Goal: Information Seeking & Learning: Learn about a topic

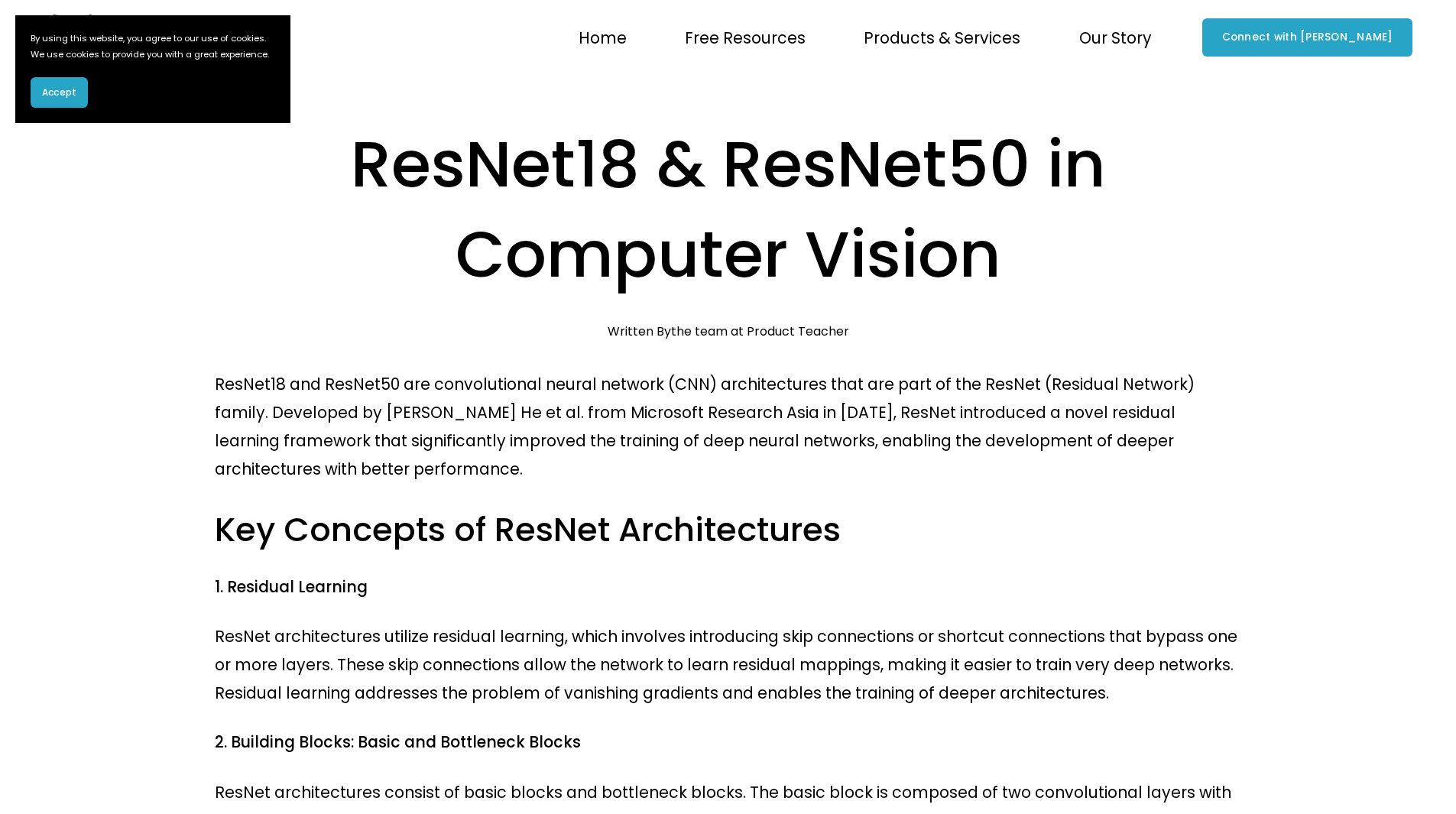
click at [327, 370] on p "ResNet18 and ResNet50 are convolutional neural network (CNN) architectures that…" at bounding box center [728, 427] width 1027 height 113
click at [53, 99] on span "Accept" at bounding box center [59, 93] width 34 height 14
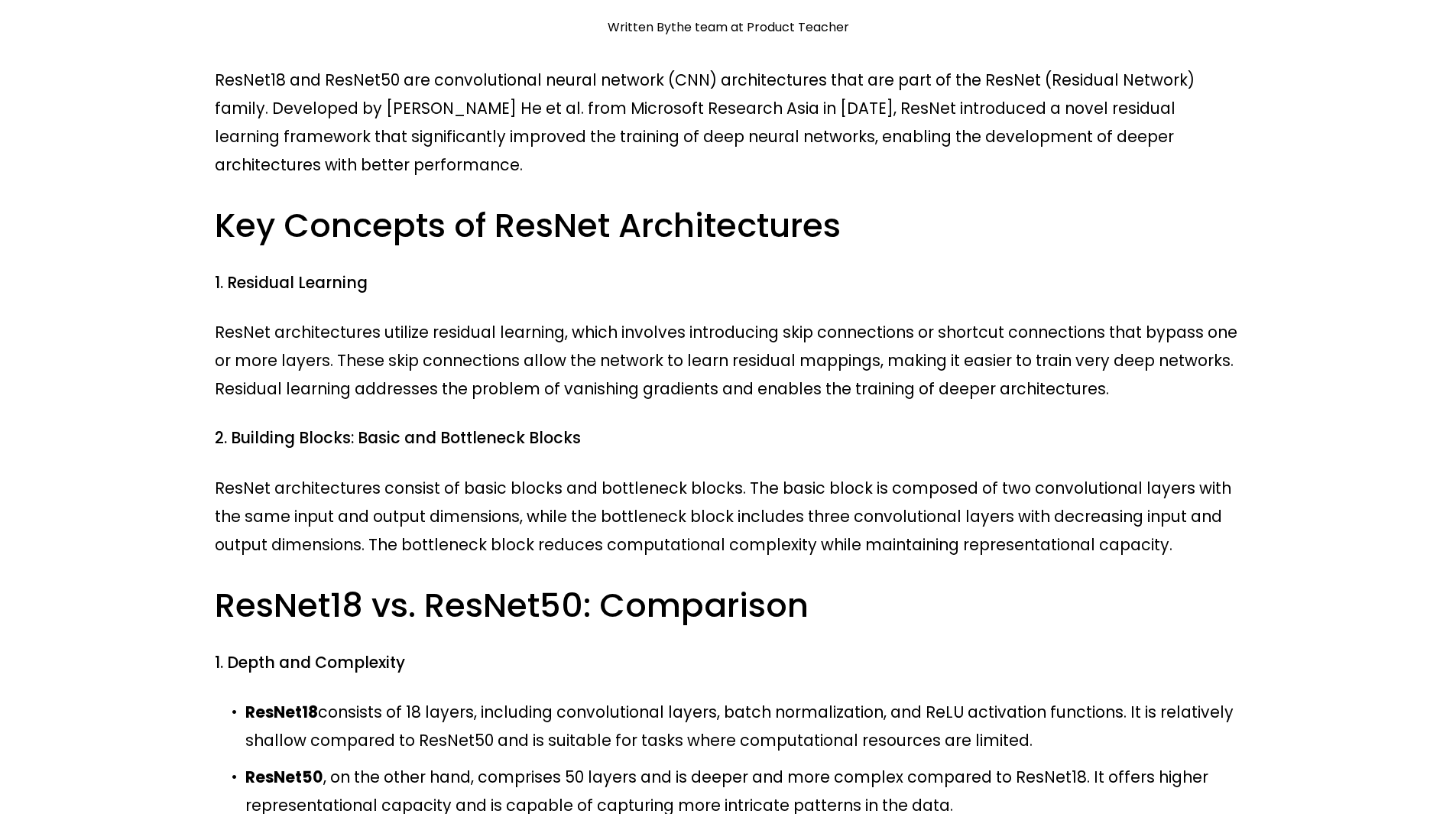
scroll to position [305, 0]
drag, startPoint x: 726, startPoint y: 675, endPoint x: 768, endPoint y: 606, distance: 80.8
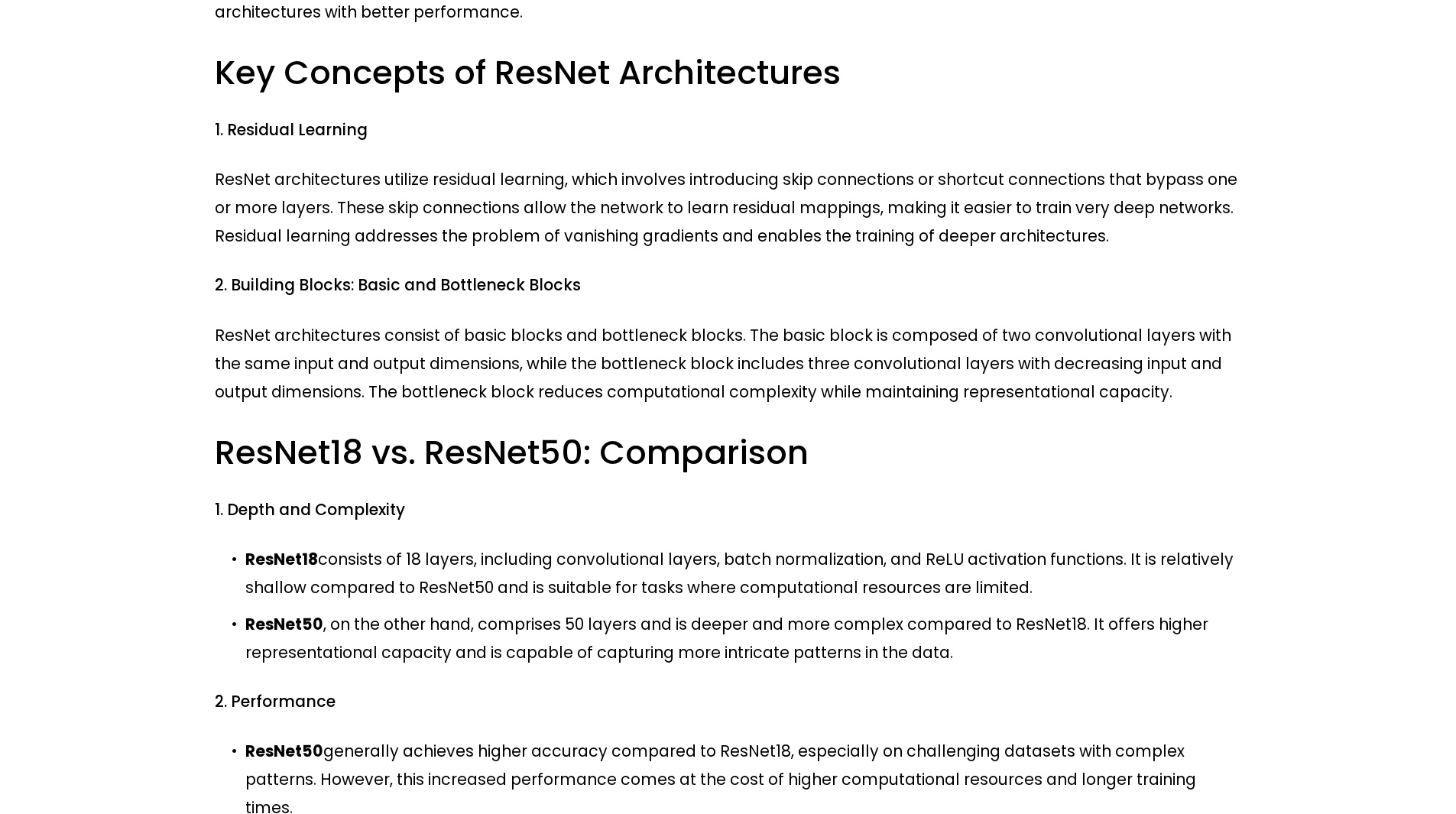
scroll to position [458, 0]
drag, startPoint x: 386, startPoint y: 600, endPoint x: 550, endPoint y: 590, distance: 164.3
click at [550, 737] on p "ResNet50 generally achieves higher accuracy compared to ResNet18, especially on…" at bounding box center [743, 779] width 996 height 85
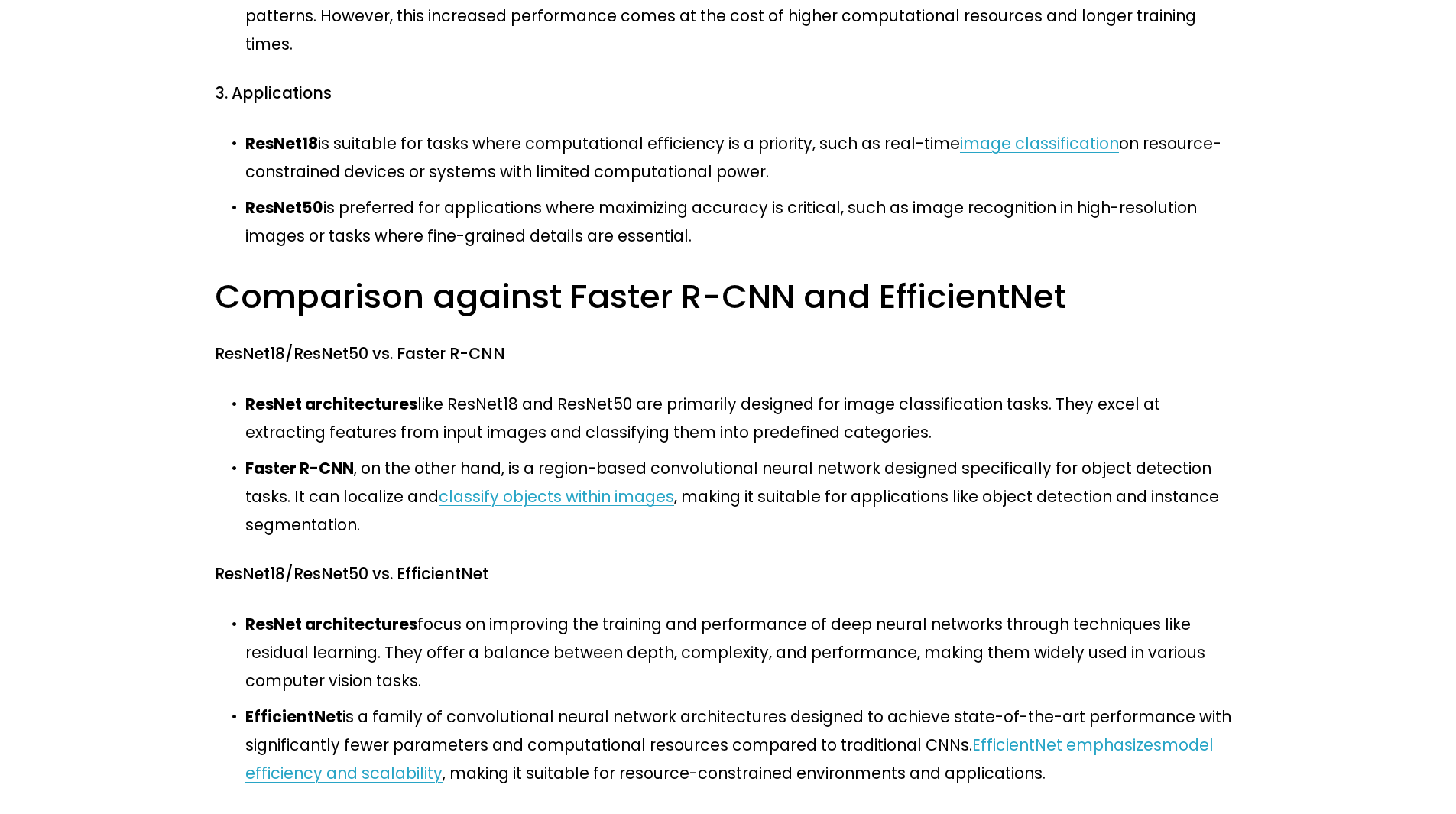
scroll to position [1221, 0]
drag, startPoint x: 910, startPoint y: 365, endPoint x: 1011, endPoint y: 369, distance: 101.1
click at [1006, 610] on p "ResNet architectures focus on improving the training and performance of deep ne…" at bounding box center [743, 652] width 996 height 85
click at [1214, 610] on p "ResNet architectures focus on improving the training and performance of deep ne…" at bounding box center [743, 652] width 996 height 85
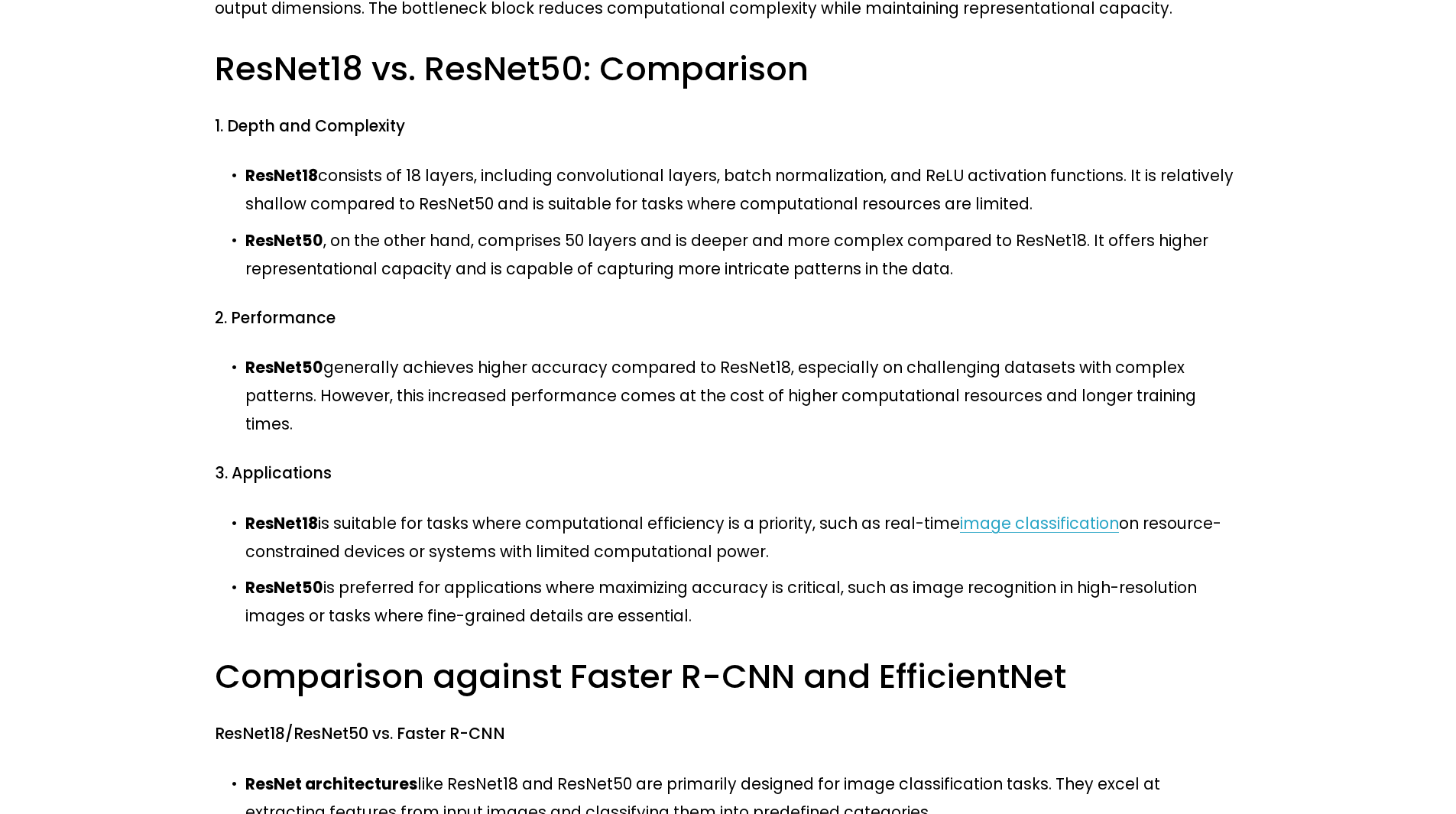
scroll to position [840, 0]
